Goal: Check status: Check status

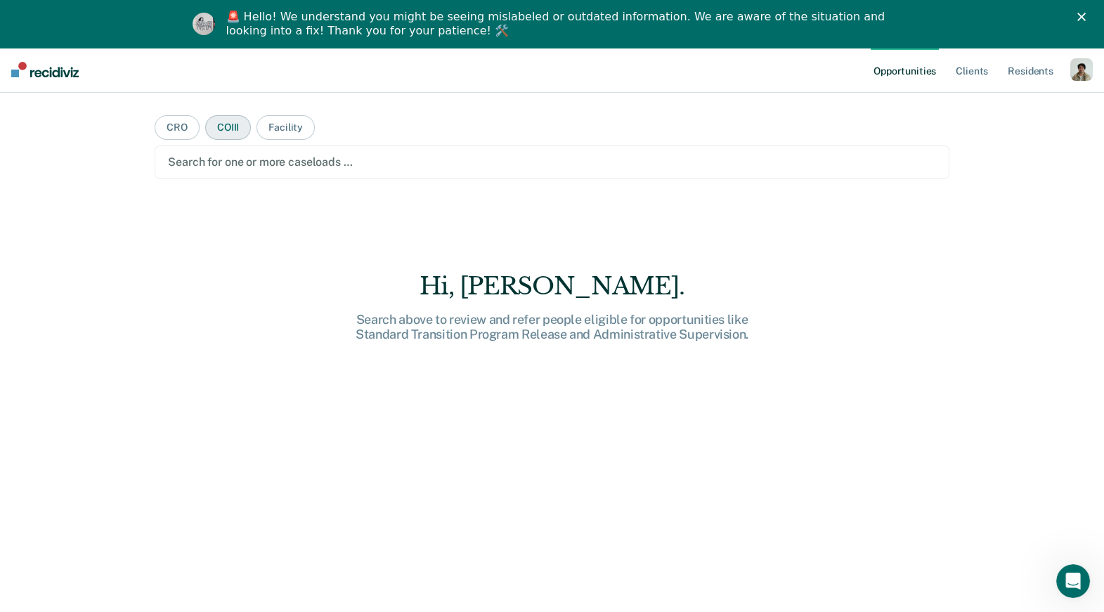
click at [226, 129] on button "COIII" at bounding box center [228, 127] width 46 height 25
click at [243, 160] on div at bounding box center [552, 162] width 768 height 16
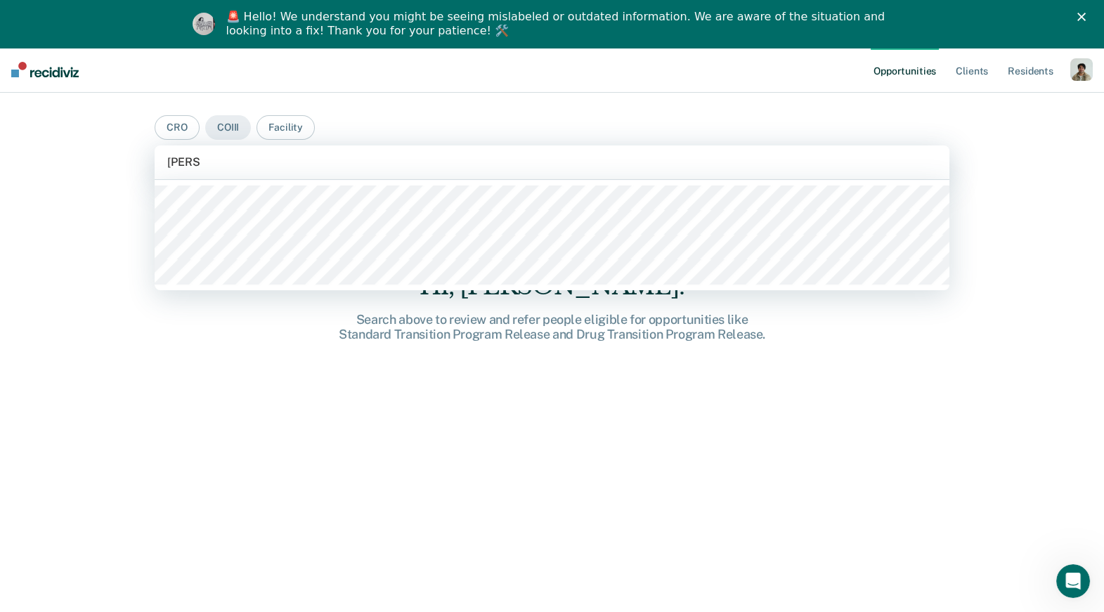
type input "[PERSON_NAME]"
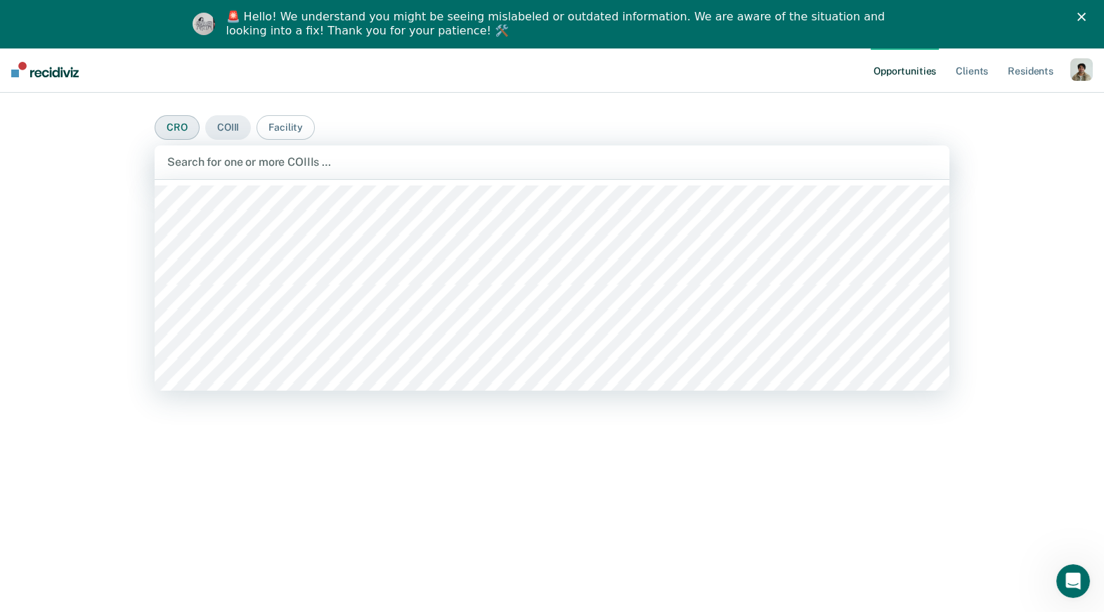
click at [184, 127] on button "CRO" at bounding box center [177, 127] width 45 height 25
click at [214, 155] on div at bounding box center [551, 162] width 769 height 16
type input "a"
type input "marc"
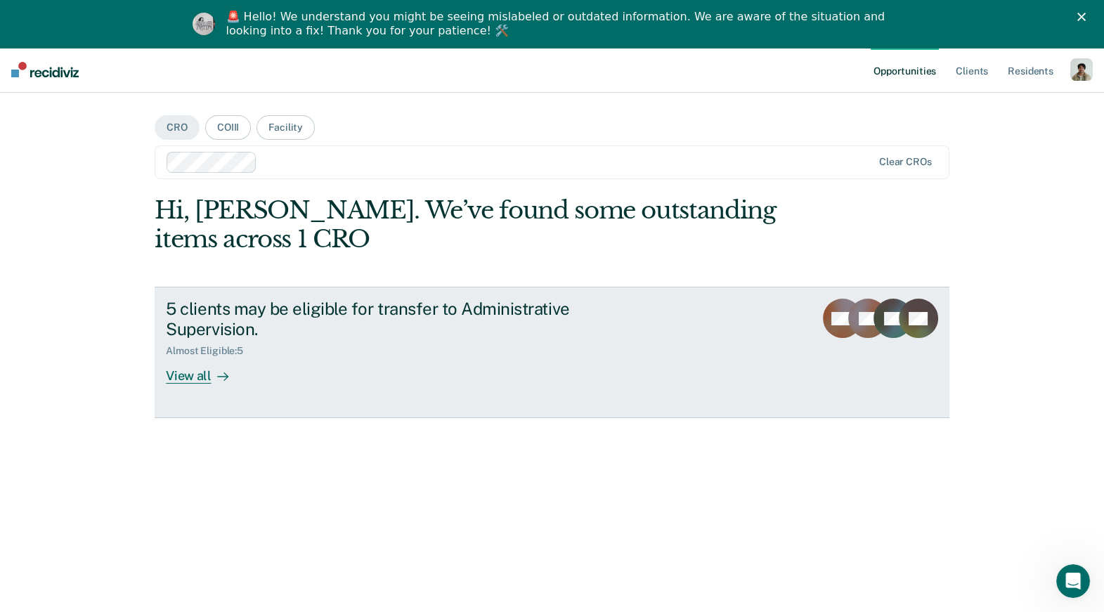
click at [248, 367] on div "5 clients may be eligible for transfer to Administrative Supervision. Almost El…" at bounding box center [429, 341] width 527 height 85
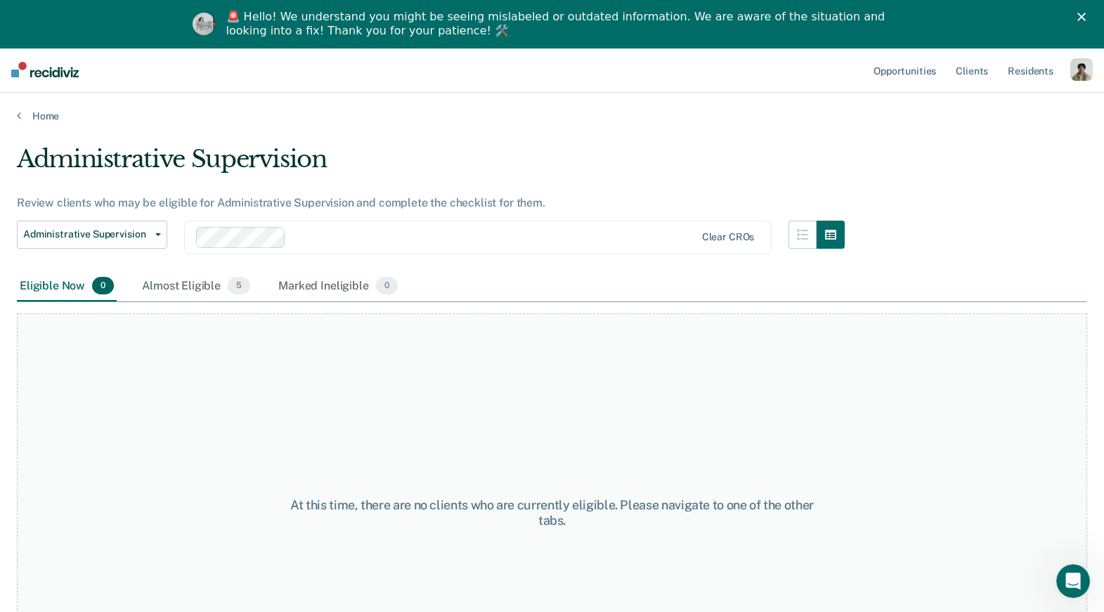
scroll to position [46, 0]
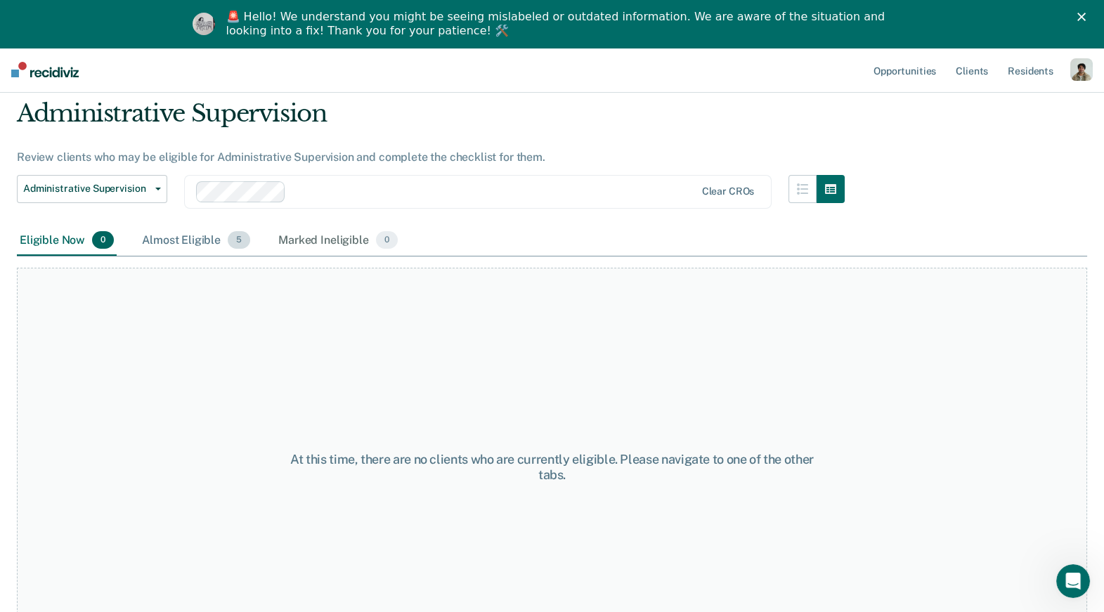
click at [205, 242] on div "Almost Eligible 5" at bounding box center [196, 241] width 114 height 31
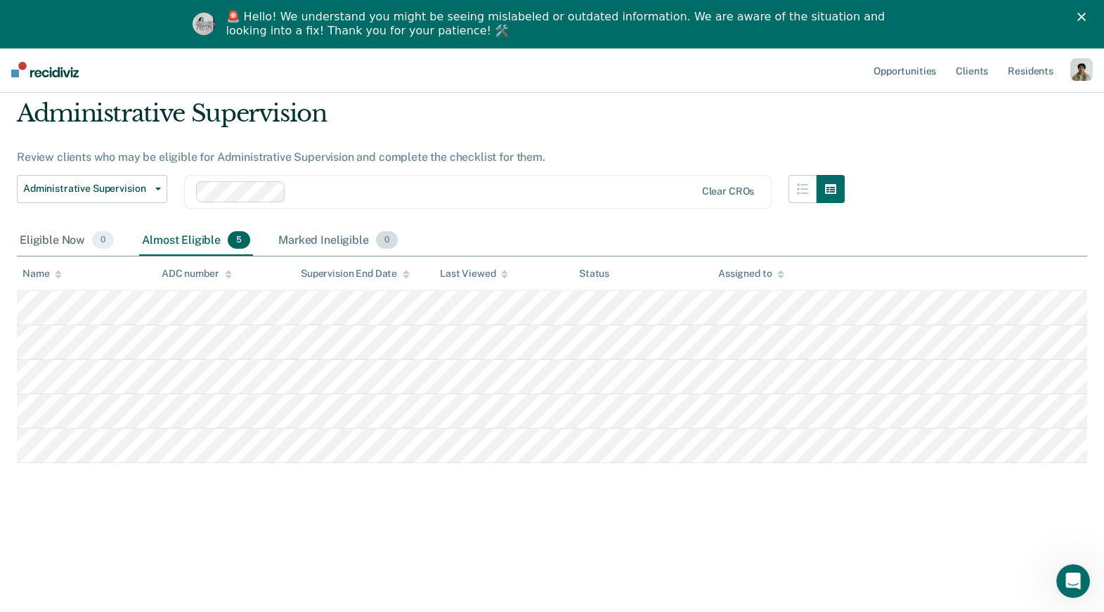
scroll to position [48, 0]
